Goal: Check status: Check status

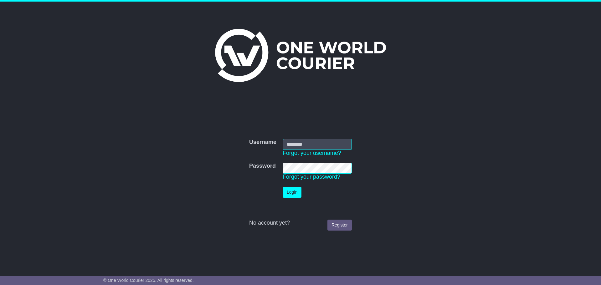
click at [298, 146] on input "Username" at bounding box center [317, 144] width 69 height 11
type input "**********"
click at [294, 191] on button "Login" at bounding box center [292, 192] width 19 height 11
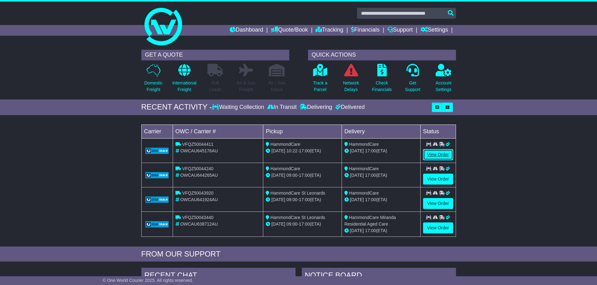
click at [446, 152] on link "View Order" at bounding box center [438, 154] width 30 height 11
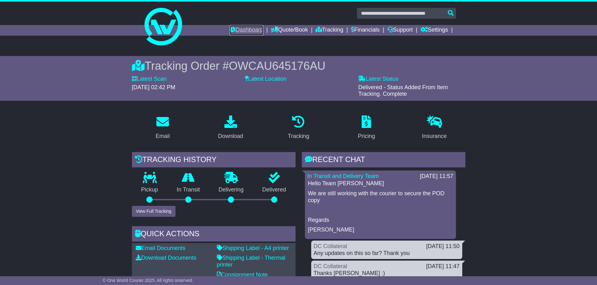
click at [249, 31] on link "Dashboard" at bounding box center [247, 30] width 34 height 11
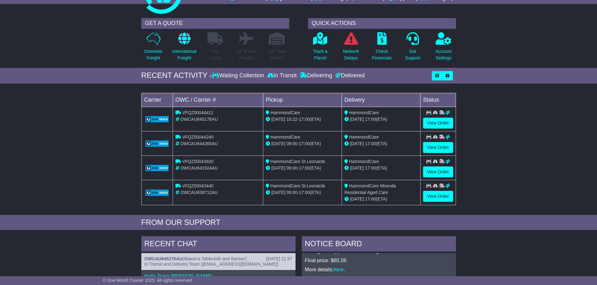
scroll to position [12, 0]
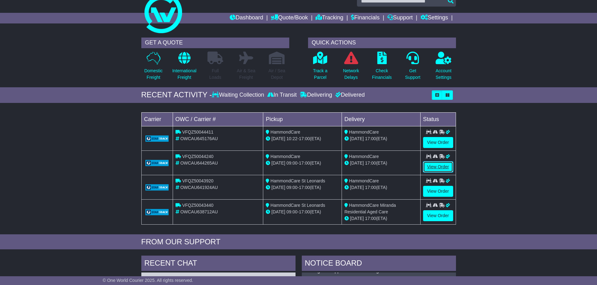
click at [444, 164] on link "View Order" at bounding box center [438, 167] width 30 height 11
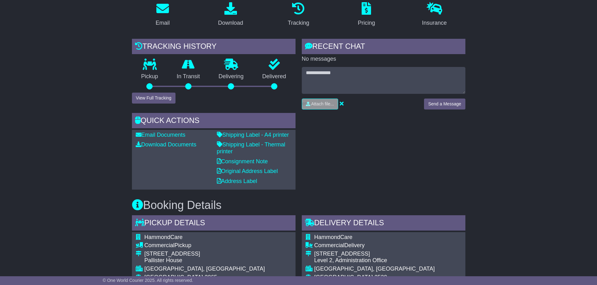
scroll to position [31, 0]
